Goal: Transaction & Acquisition: Purchase product/service

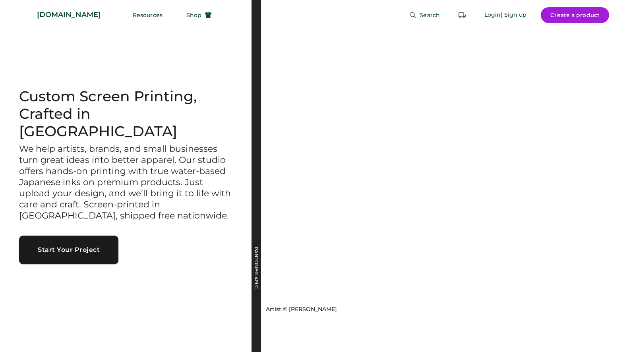
click at [105, 246] on button "Start Your Project" at bounding box center [68, 249] width 99 height 29
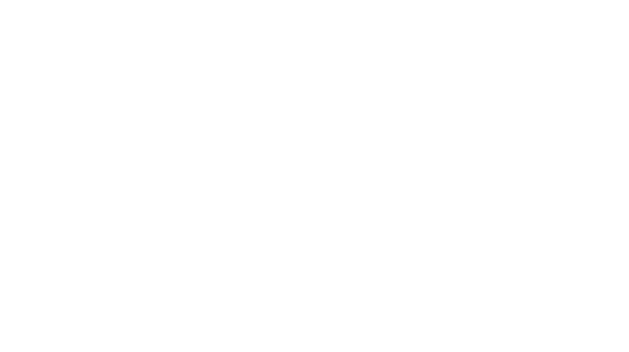
select select "*****"
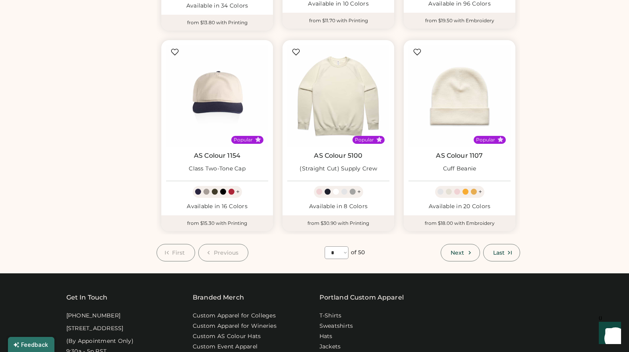
scroll to position [727, 0]
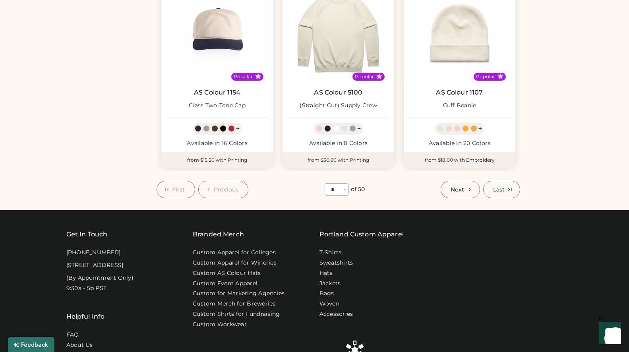
click at [473, 187] on icon at bounding box center [469, 189] width 7 height 7
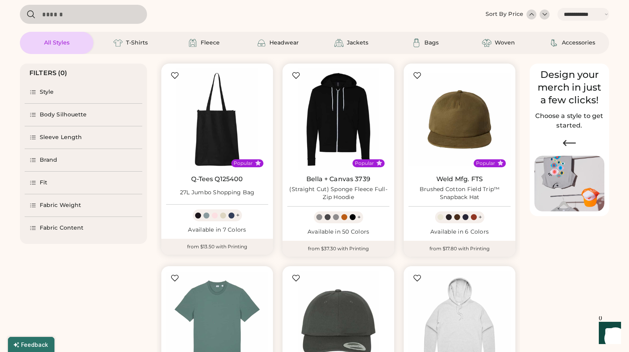
click at [52, 162] on div "Brand" at bounding box center [49, 160] width 18 height 8
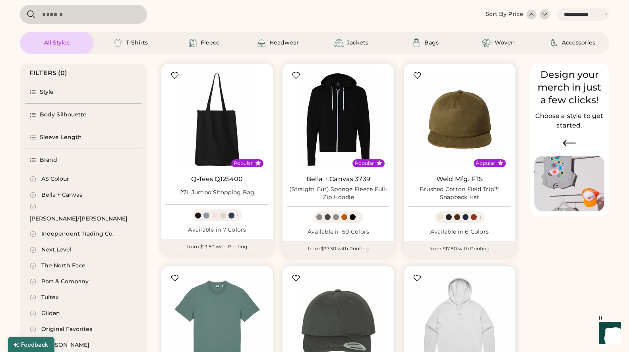
click at [60, 182] on div "AS Colour" at bounding box center [55, 179] width 28 height 8
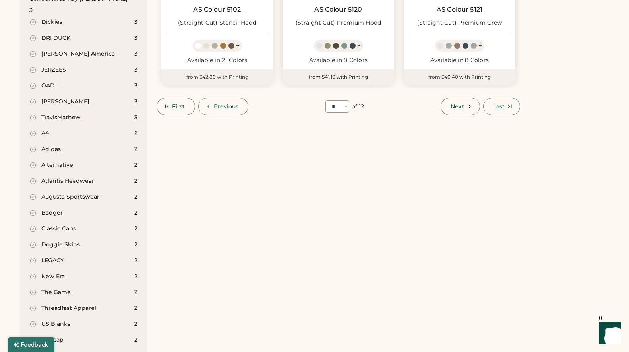
scroll to position [834, 0]
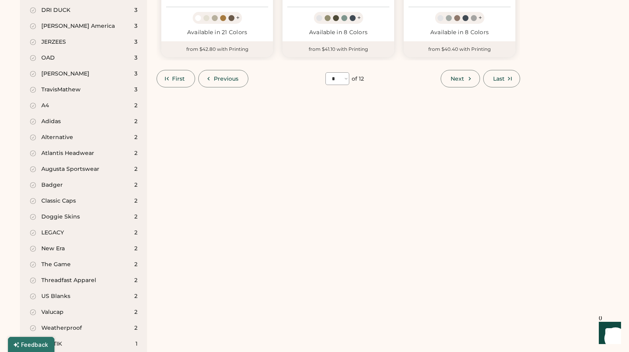
click at [231, 77] on span "Previous" at bounding box center [226, 79] width 25 height 6
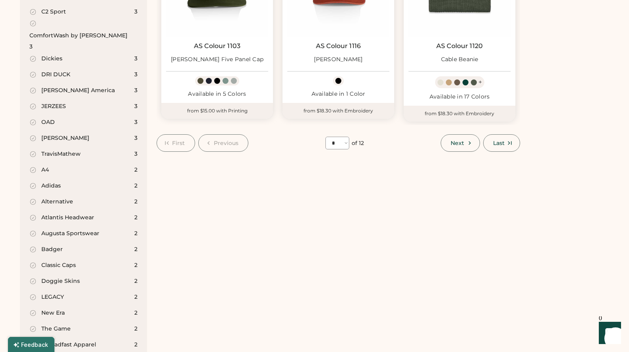
scroll to position [768, 0]
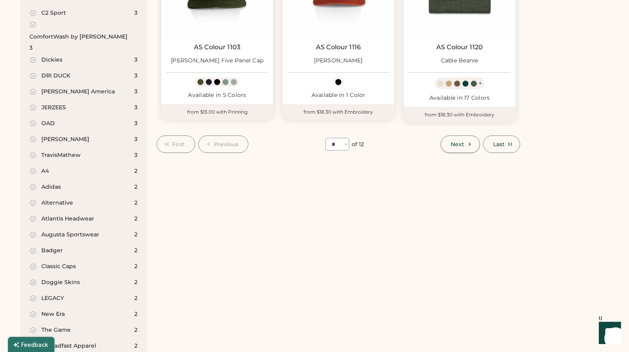
click at [466, 145] on icon at bounding box center [469, 144] width 7 height 7
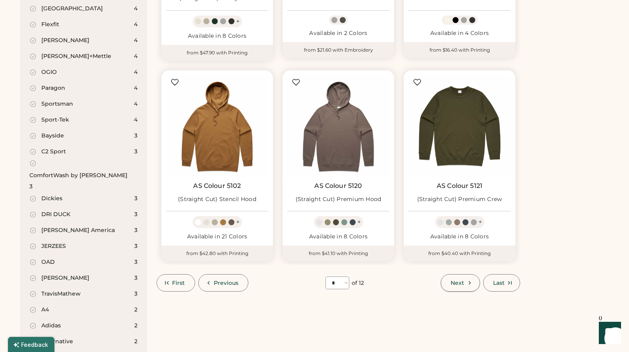
scroll to position [633, 0]
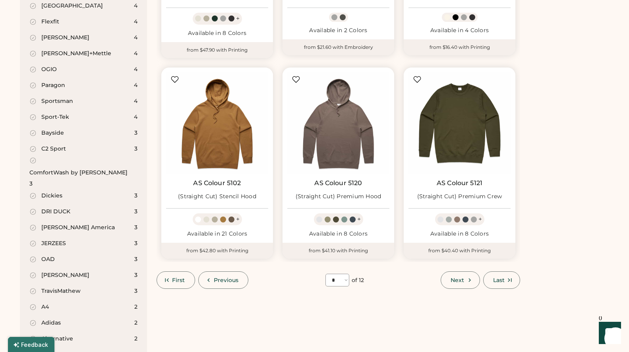
click at [462, 280] on span "Next" at bounding box center [457, 280] width 14 height 6
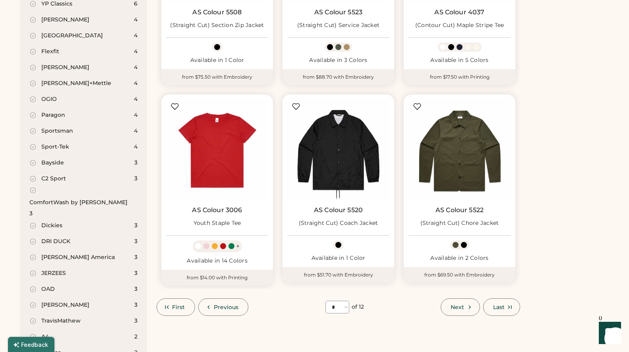
scroll to position [609, 0]
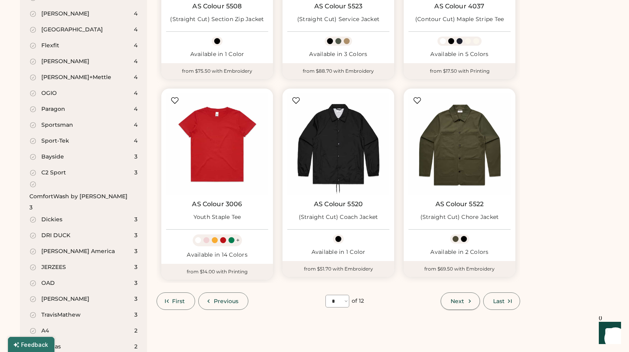
click at [464, 296] on button "Next" at bounding box center [459, 300] width 39 height 17
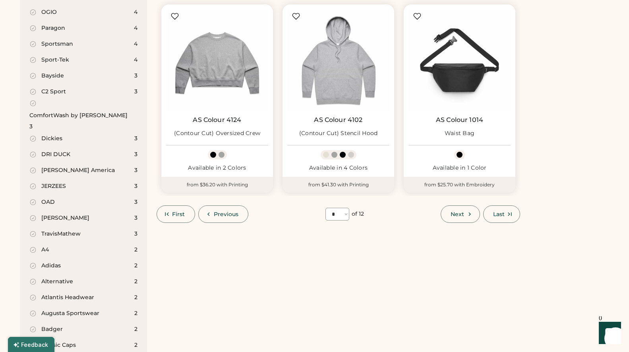
scroll to position [710, 0]
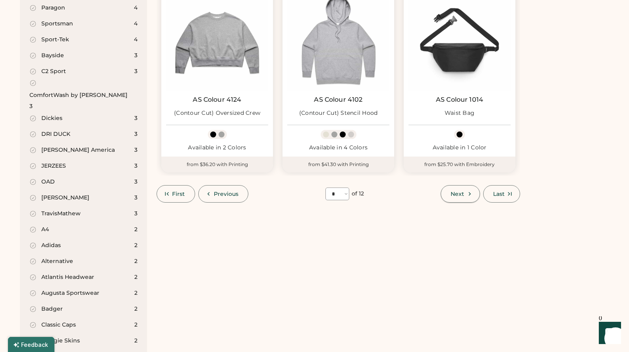
click at [455, 195] on span "Next" at bounding box center [457, 194] width 14 height 6
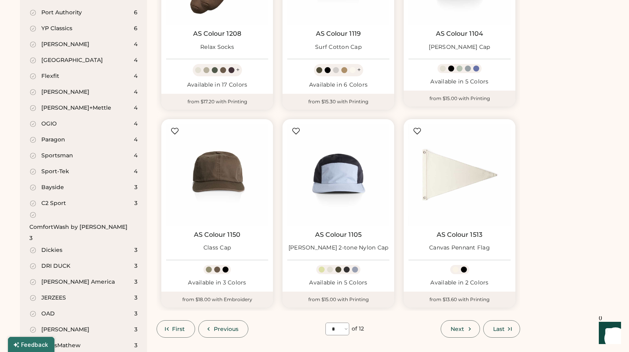
scroll to position [626, 0]
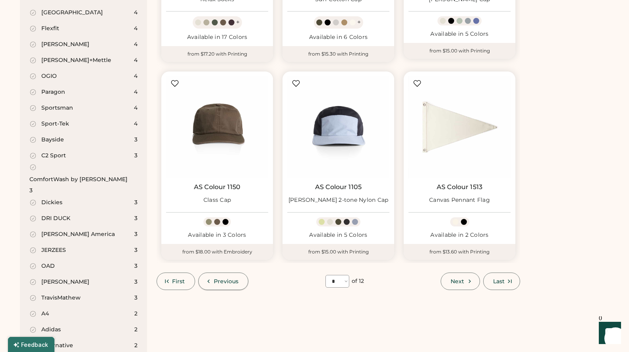
click at [187, 282] on button "First" at bounding box center [175, 280] width 39 height 17
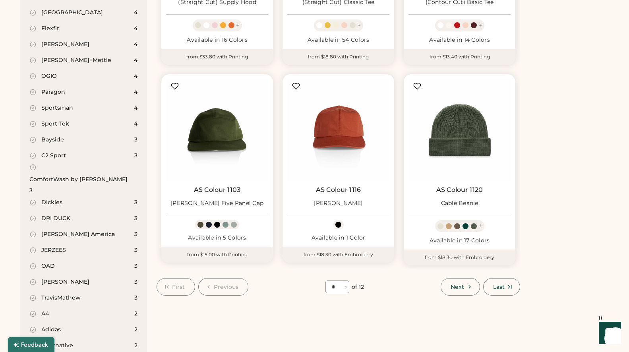
select select "*"
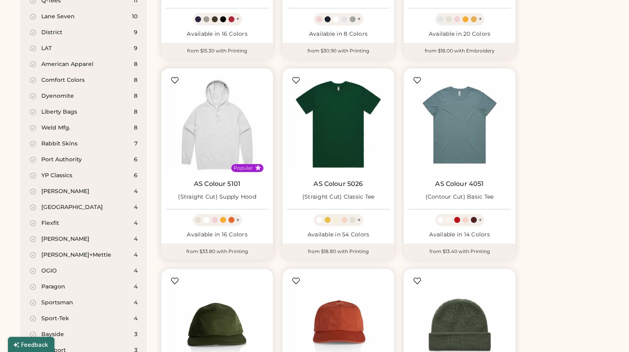
scroll to position [164, 0]
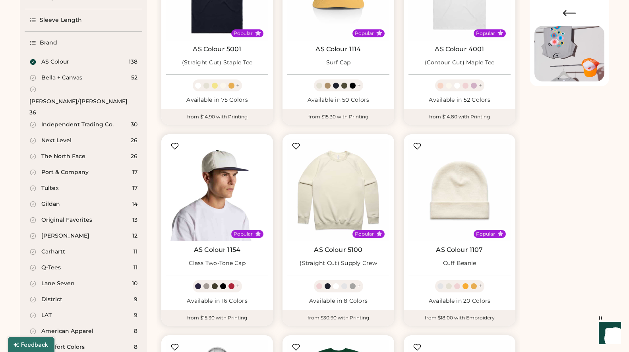
click at [234, 180] on img at bounding box center [217, 190] width 102 height 102
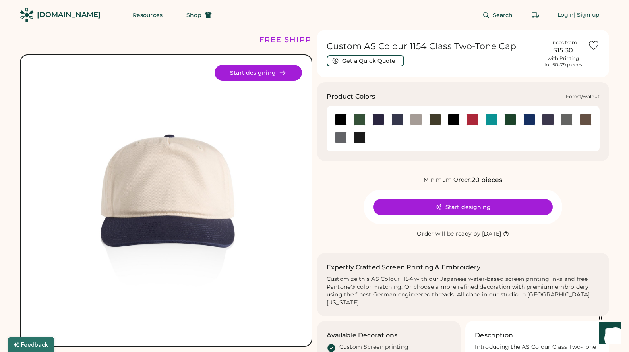
click at [360, 119] on div at bounding box center [359, 120] width 12 height 12
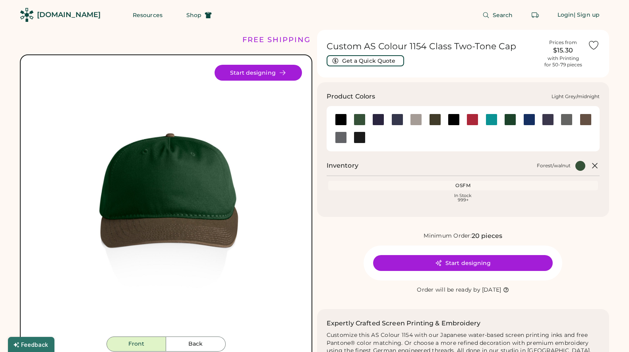
click at [380, 120] on div at bounding box center [378, 120] width 12 height 12
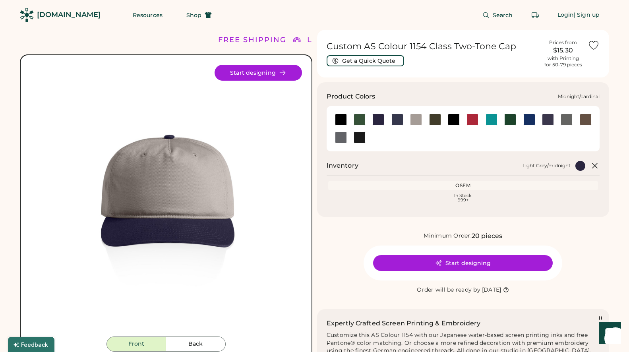
click at [402, 120] on div at bounding box center [397, 120] width 12 height 12
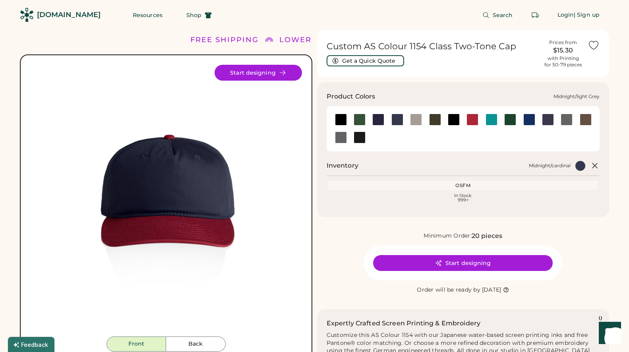
click at [414, 120] on div at bounding box center [416, 120] width 12 height 12
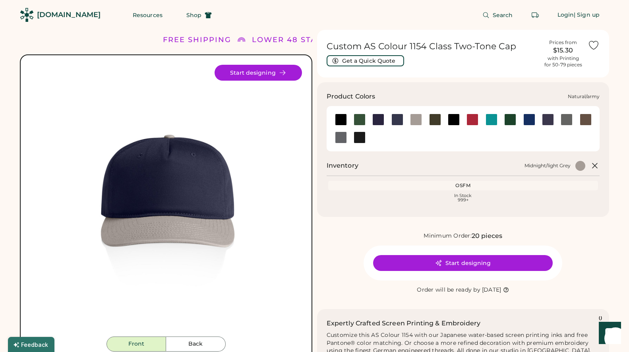
click at [436, 117] on div at bounding box center [435, 120] width 12 height 12
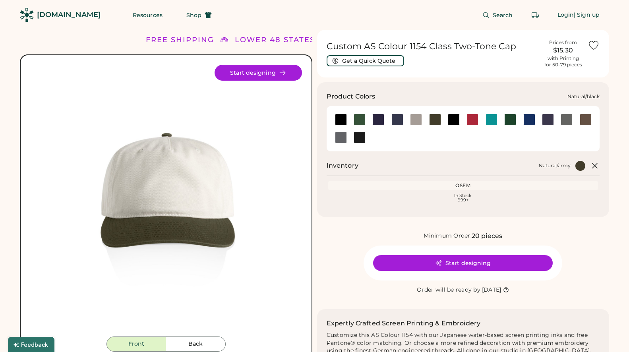
click at [455, 118] on div at bounding box center [454, 120] width 12 height 12
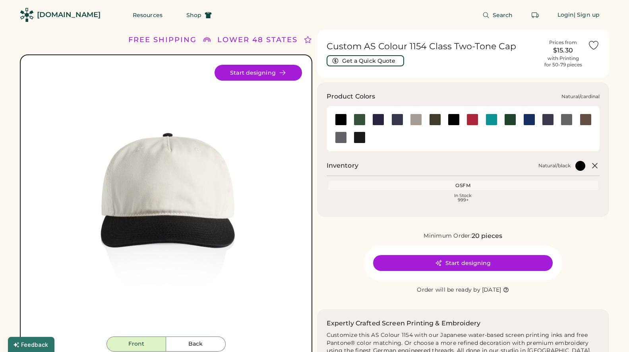
click at [473, 120] on div at bounding box center [472, 120] width 12 height 12
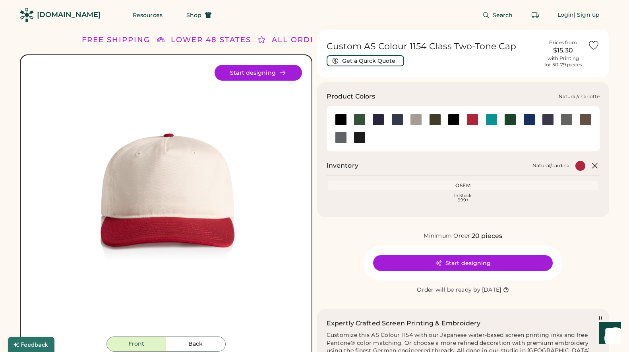
click at [492, 121] on div at bounding box center [491, 120] width 12 height 12
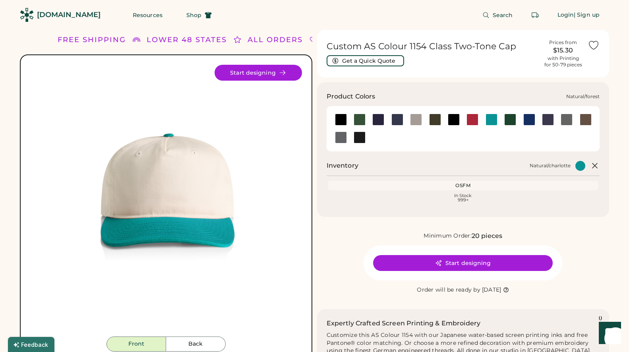
click at [514, 119] on div at bounding box center [510, 120] width 12 height 12
click at [527, 120] on div at bounding box center [529, 120] width 12 height 12
click at [529, 115] on div at bounding box center [529, 120] width 12 height 12
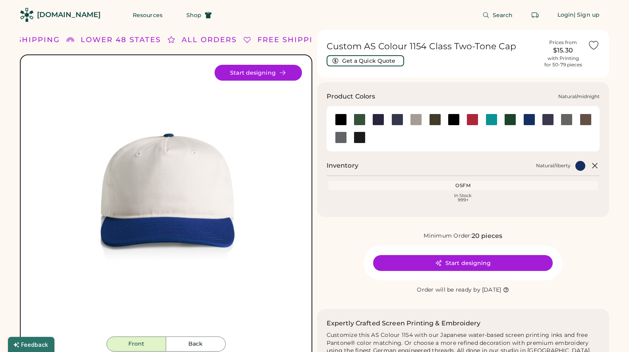
click at [544, 120] on div at bounding box center [548, 120] width 12 height 12
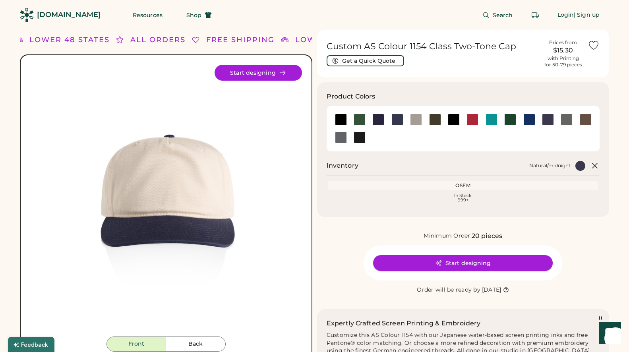
click at [426, 261] on button "Start designing" at bounding box center [463, 263] width 180 height 16
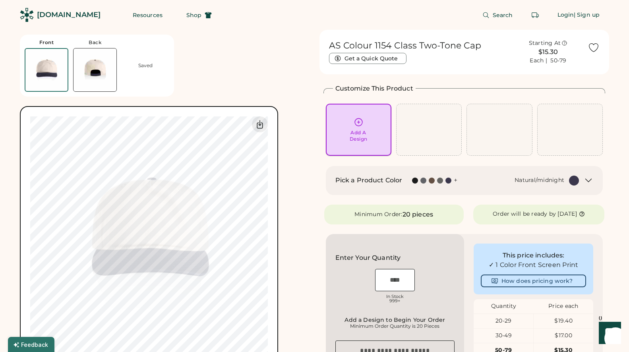
click at [369, 135] on div "Add A Design" at bounding box center [358, 129] width 54 height 25
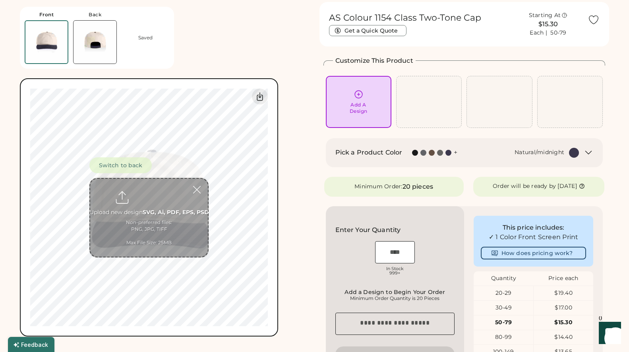
scroll to position [30, 0]
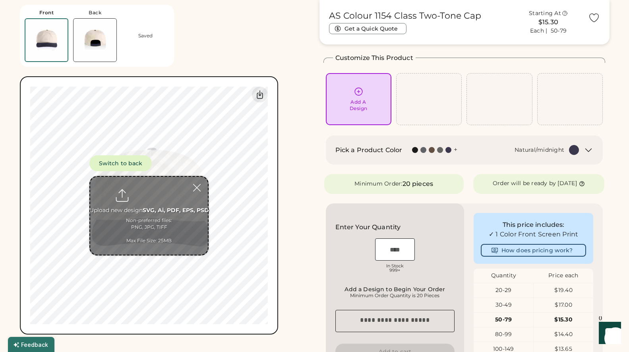
type input "**********"
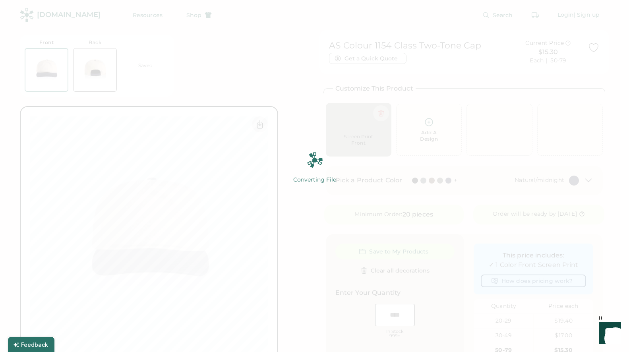
scroll to position [0, 0]
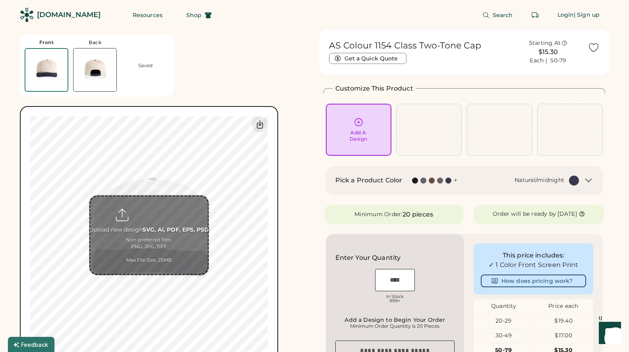
type input "**********"
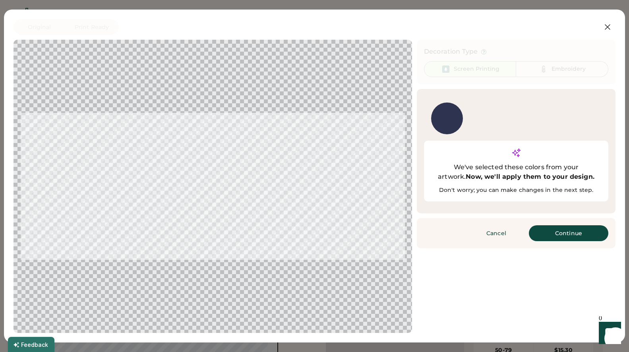
click at [578, 225] on button "Continue" at bounding box center [568, 233] width 79 height 16
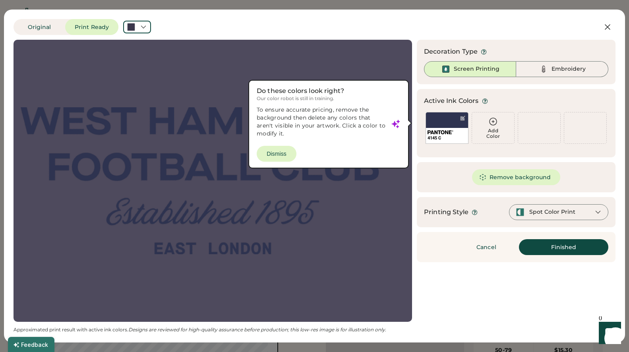
click at [286, 149] on div at bounding box center [213, 181] width 384 height 268
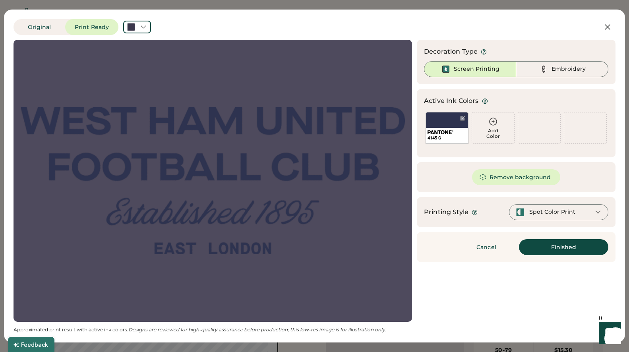
click at [592, 214] on div "Spot Color Print" at bounding box center [558, 212] width 99 height 16
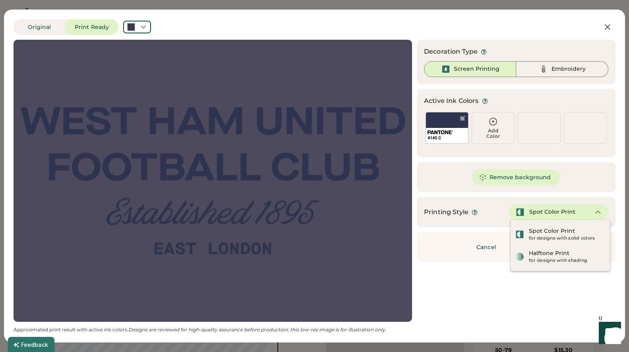
click at [507, 305] on div "Updating Image Approximated print result with active ink colors. Designs are re…" at bounding box center [315, 186] width 602 height 293
click at [558, 68] on div "Embroidery" at bounding box center [568, 69] width 34 height 8
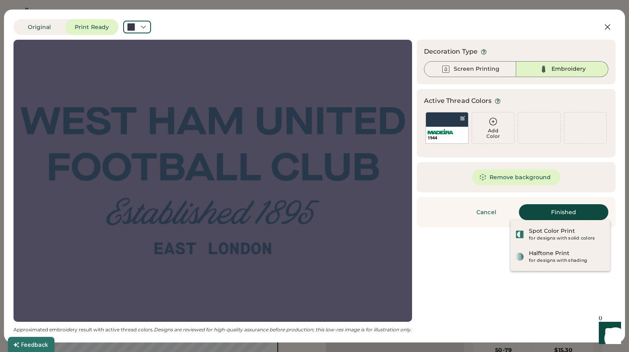
click at [68, 29] on button "Print Ready" at bounding box center [91, 27] width 53 height 16
click at [44, 31] on button "Original" at bounding box center [40, 27] width 52 height 16
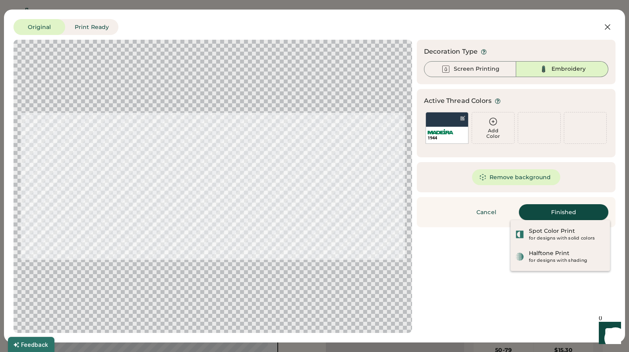
click at [551, 210] on button "Finished" at bounding box center [563, 212] width 89 height 16
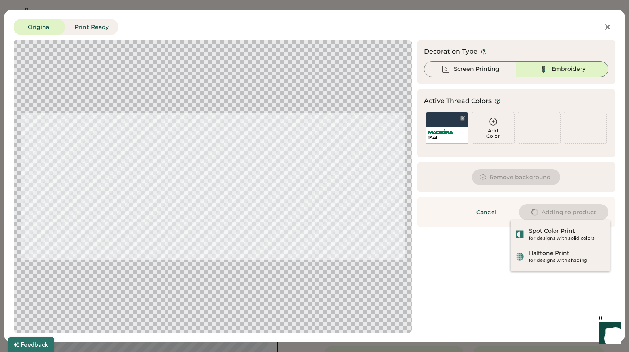
type input "****"
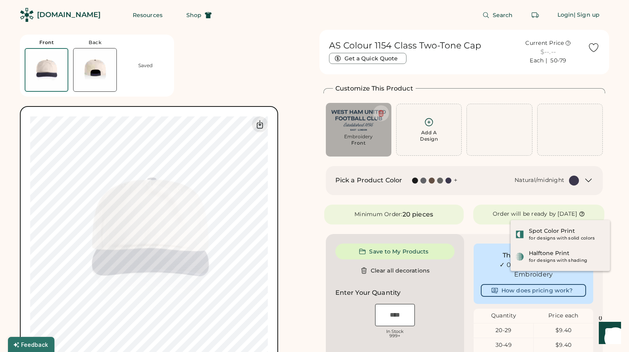
type input "****"
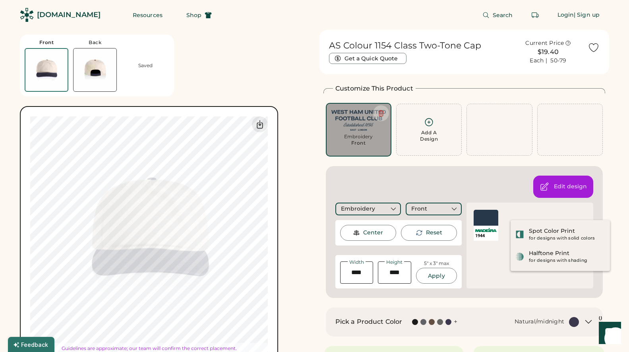
type input "****"
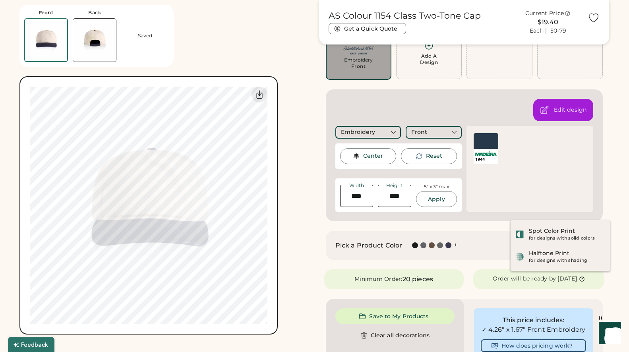
scroll to position [75, 0]
click at [608, 205] on div "AS Colour 1154 Class Two-Tone Cap Get a Quick Quote Current Price $19.40 Each |…" at bounding box center [464, 283] width 290 height 658
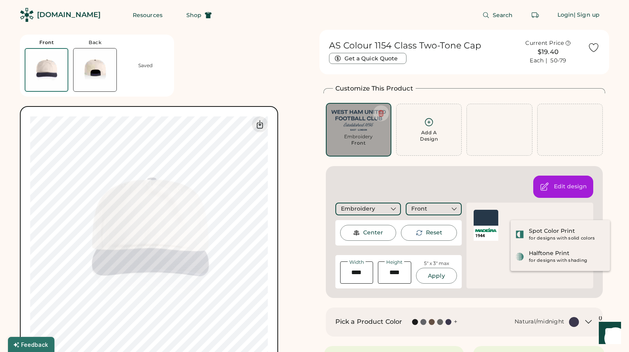
scroll to position [0, 0]
click at [577, 320] on div at bounding box center [574, 322] width 10 height 10
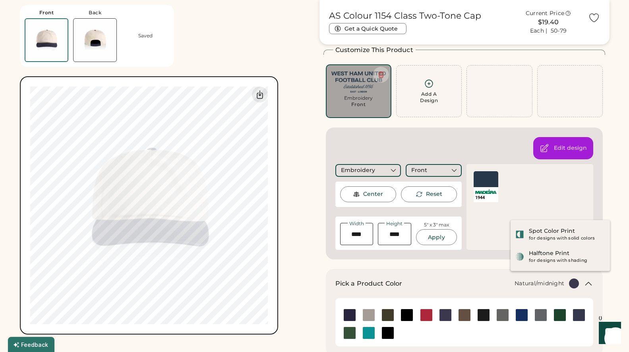
scroll to position [43, 0]
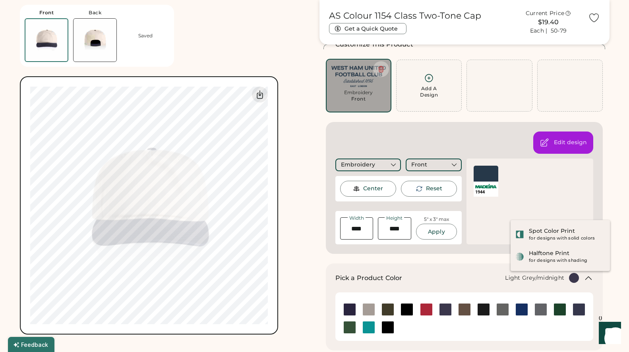
click at [347, 307] on img at bounding box center [350, 309] width 12 height 12
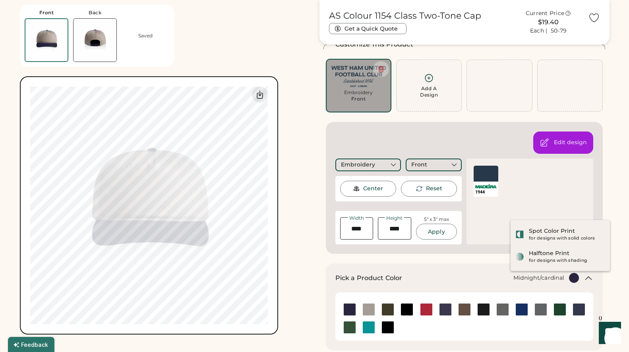
click at [576, 306] on img at bounding box center [579, 309] width 12 height 12
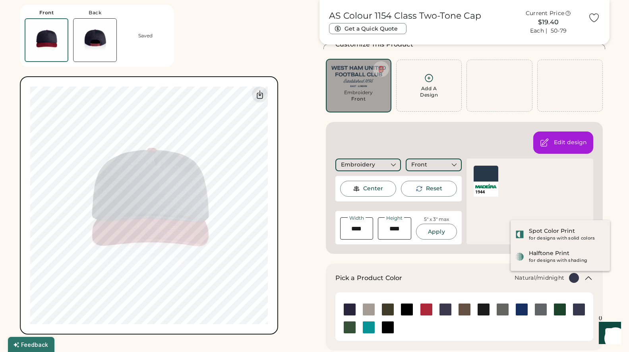
click at [444, 310] on img at bounding box center [445, 309] width 12 height 12
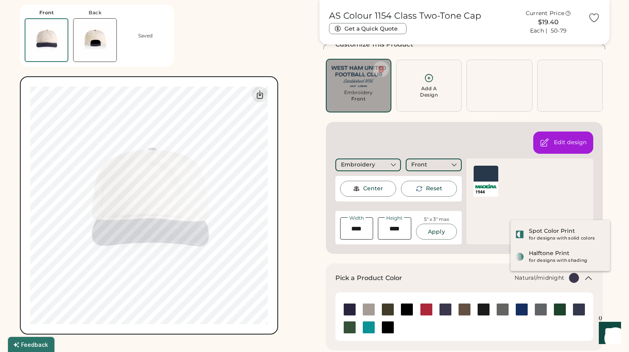
click at [322, 268] on div "AS Colour 1154 Class Two-Tone Cap Get a Quick Quote Current Price $19.40 Each |…" at bounding box center [464, 344] width 290 height 716
click at [273, 174] on div "Upload new design SVG, Ai, PDF, EPS, PSD Non-preferred files: PNG, JPG, TIFF Ma…" at bounding box center [149, 205] width 258 height 258
click at [94, 40] on img at bounding box center [94, 40] width 43 height 43
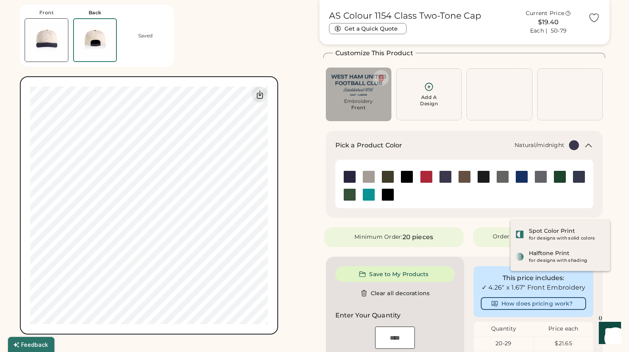
scroll to position [25, 0]
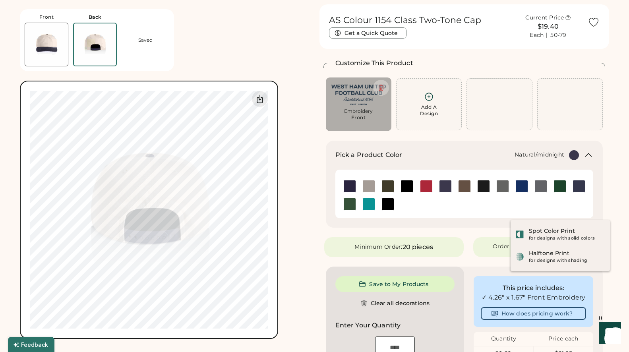
click at [60, 50] on img at bounding box center [46, 44] width 43 height 43
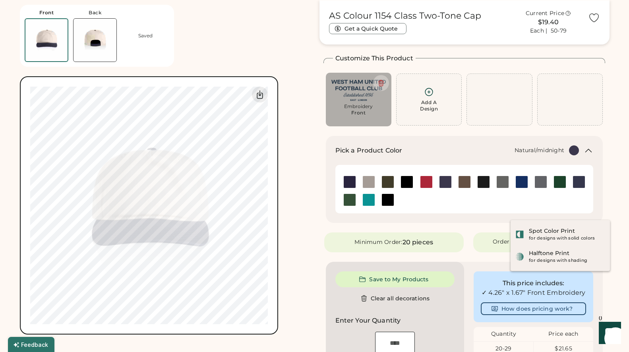
scroll to position [30, 0]
type input "****"
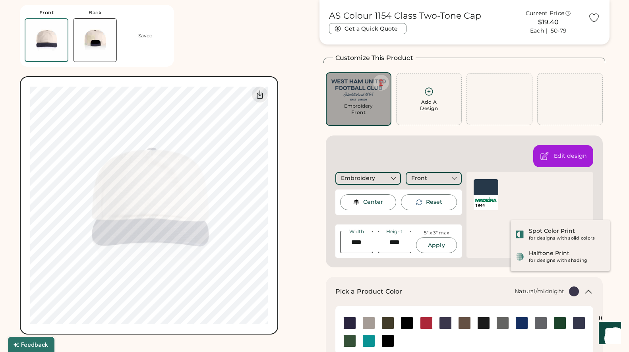
type input "****"
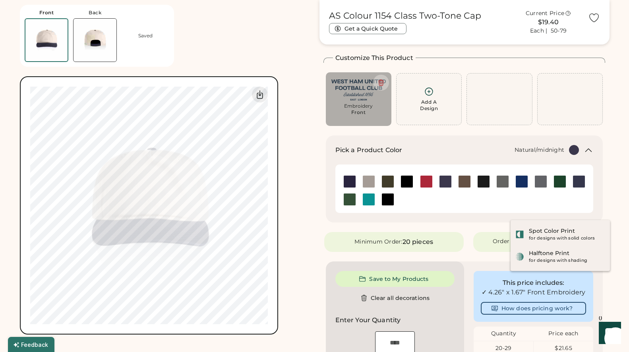
type input "****"
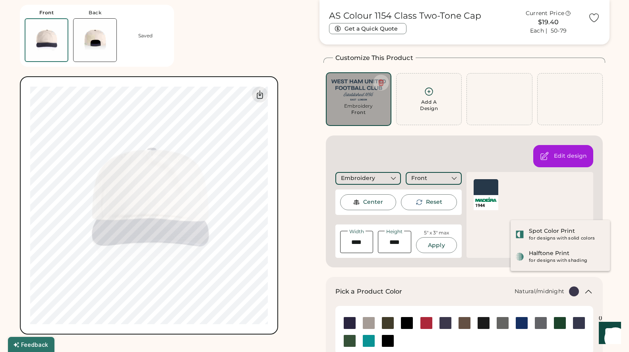
type input "****"
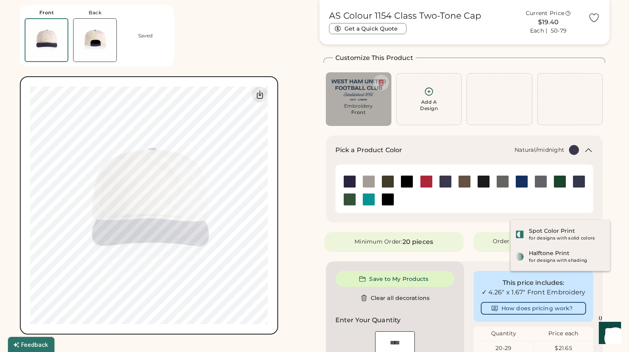
type input "****"
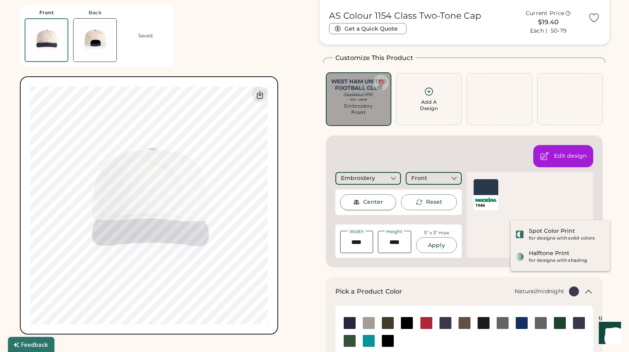
click at [371, 199] on div "Center" at bounding box center [373, 202] width 20 height 8
click at [373, 201] on div "Center" at bounding box center [373, 202] width 20 height 8
click at [420, 179] on div "Front" at bounding box center [419, 178] width 16 height 8
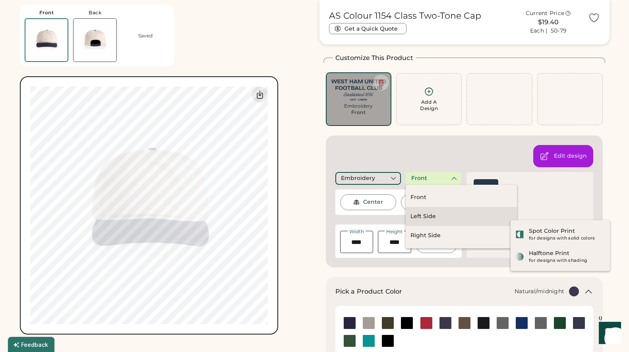
click at [421, 213] on div "Left Side" at bounding box center [422, 216] width 25 height 8
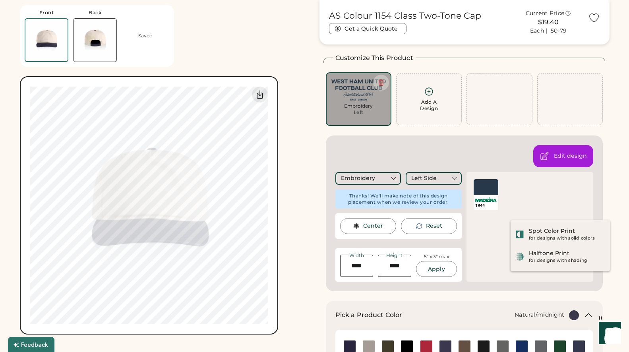
scroll to position [51, 0]
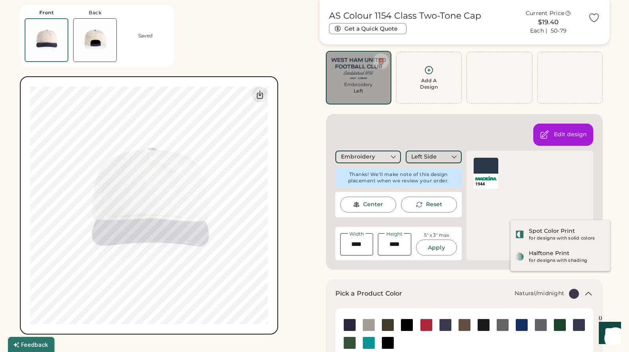
click at [444, 154] on div "Left Side" at bounding box center [433, 157] width 56 height 13
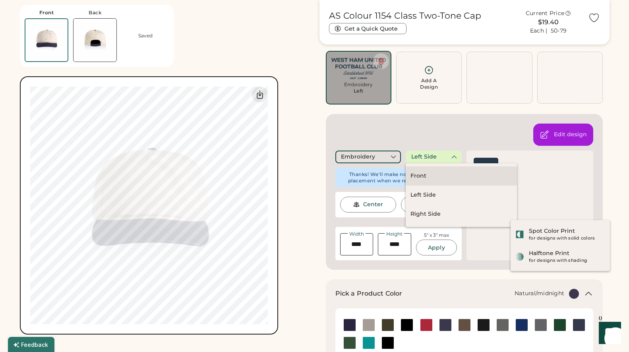
click at [437, 175] on div "Front" at bounding box center [460, 175] width 111 height 19
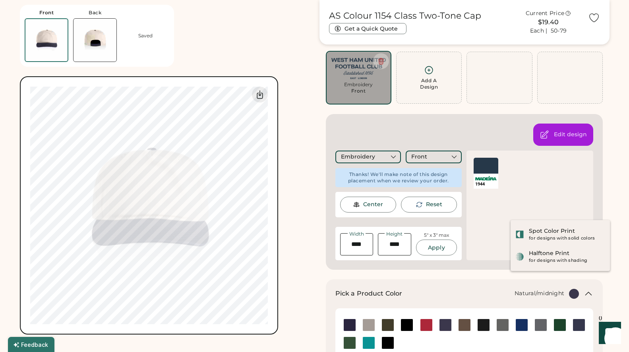
click at [441, 124] on div "Edit design Embroidery Front Thanks! We'll make note of this design placement w…" at bounding box center [464, 192] width 277 height 156
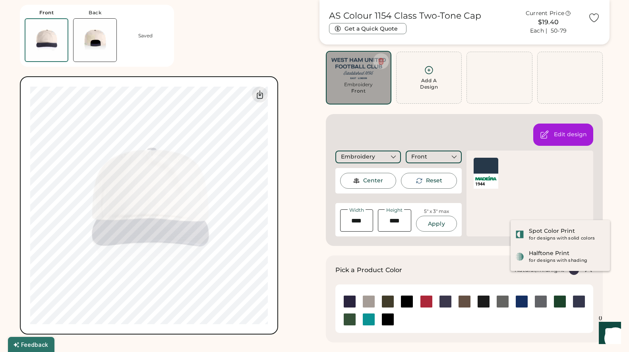
click at [305, 125] on div "Front Back Saved Upload new design SVG, Ai, PDF, EPS, PSD Non-preferred files: …" at bounding box center [165, 167] width 290 height 334
click at [270, 154] on div "Upload new design SVG, Ai, PDF, EPS, PSD Non-preferred files: PNG, JPG, TIFF Ma…" at bounding box center [149, 205] width 258 height 258
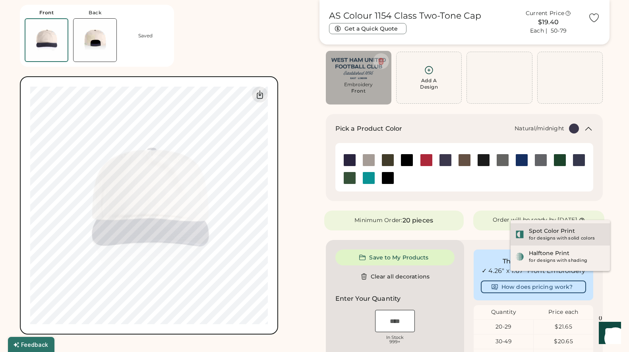
click at [588, 234] on div "Spot Color Print for designs with solid colors" at bounding box center [567, 234] width 76 height 14
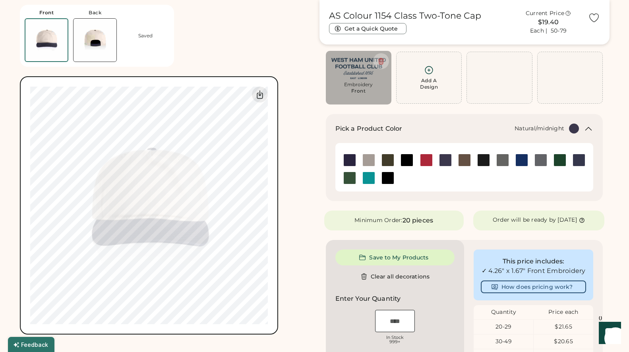
click at [608, 243] on div "AS Colour 1154 Class Two-Tone Cap Get a Quick Quote Current Price $19.40 Each |…" at bounding box center [464, 266] width 290 height 575
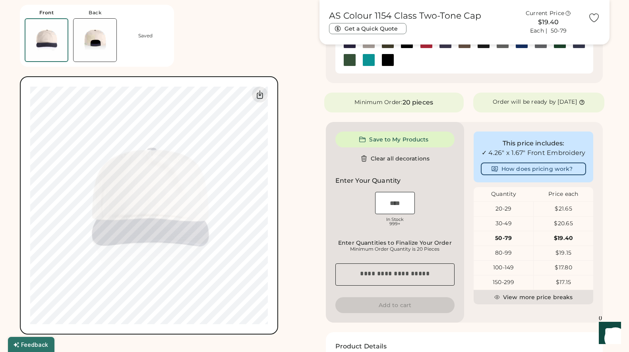
scroll to position [168, 0]
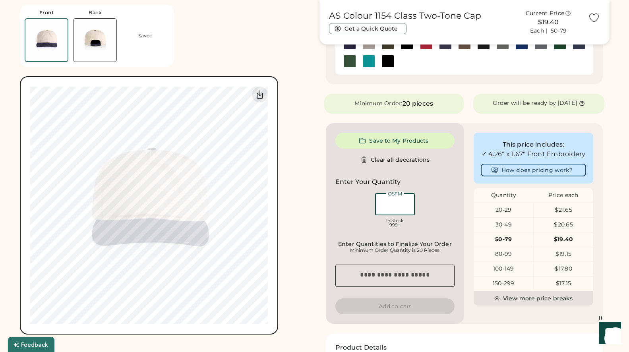
click at [402, 196] on input "input" at bounding box center [395, 204] width 40 height 22
type input "**"
click at [449, 208] on div "OSFM In Stock 999+" at bounding box center [395, 211] width 120 height 40
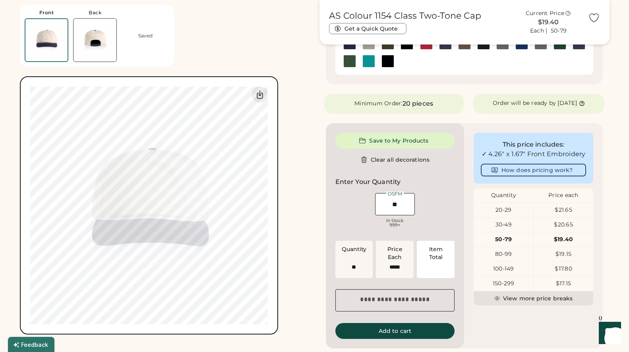
scroll to position [305, 0]
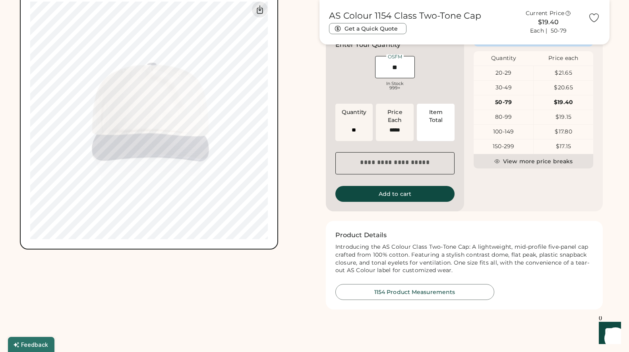
type input "******"
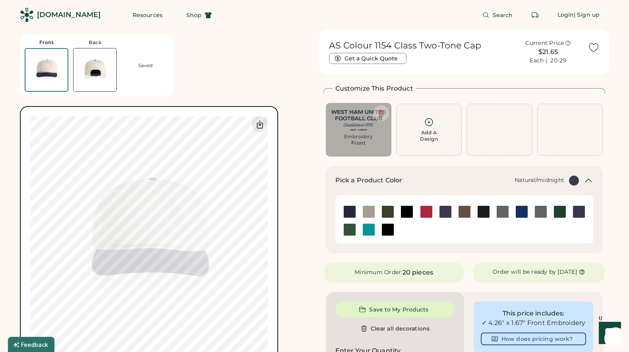
scroll to position [0, 0]
click at [133, 15] on button "Resources" at bounding box center [147, 15] width 49 height 16
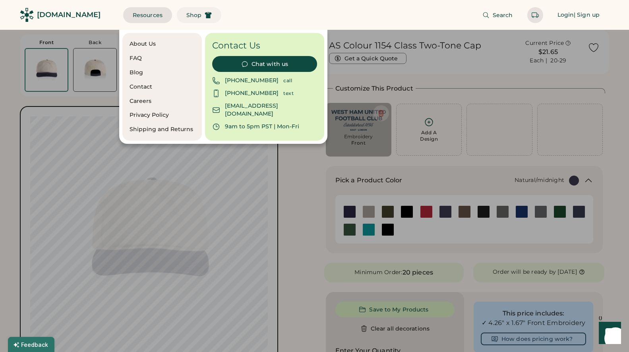
click at [186, 16] on span "Shop" at bounding box center [193, 15] width 15 height 6
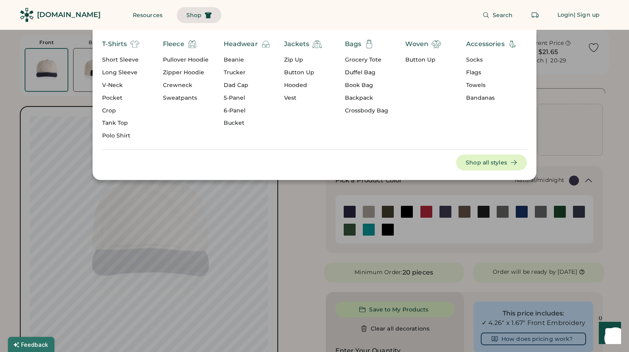
click at [72, 14] on div "[DOMAIN_NAME]" at bounding box center [69, 15] width 64 height 10
